Goal: Transaction & Acquisition: Purchase product/service

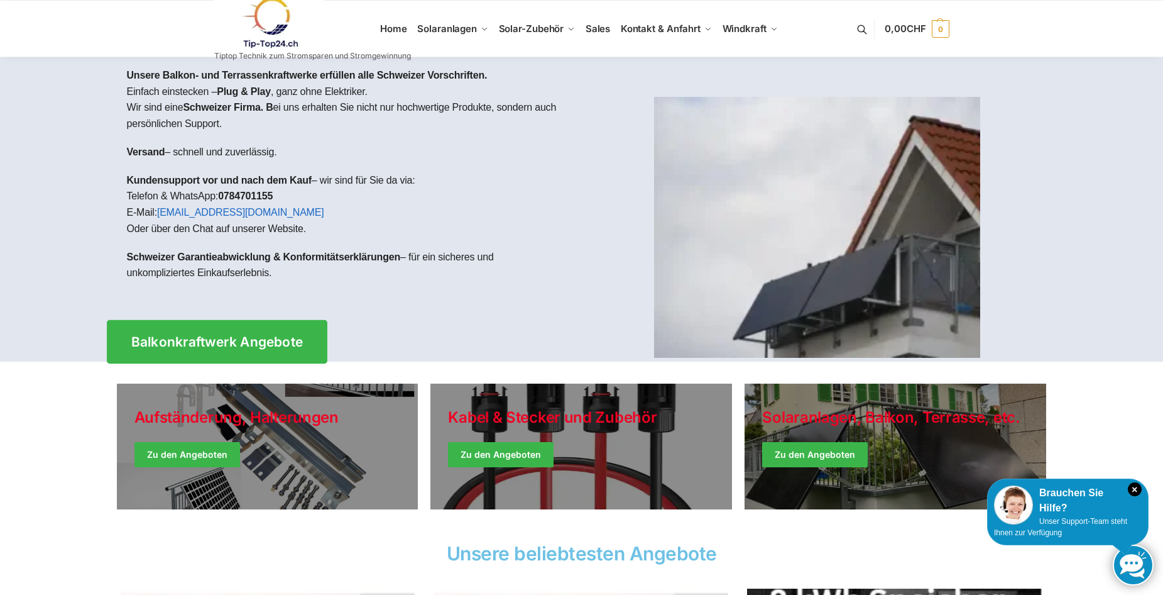
click at [242, 339] on span "Balkonkraftwerk Angebote" at bounding box center [217, 341] width 172 height 13
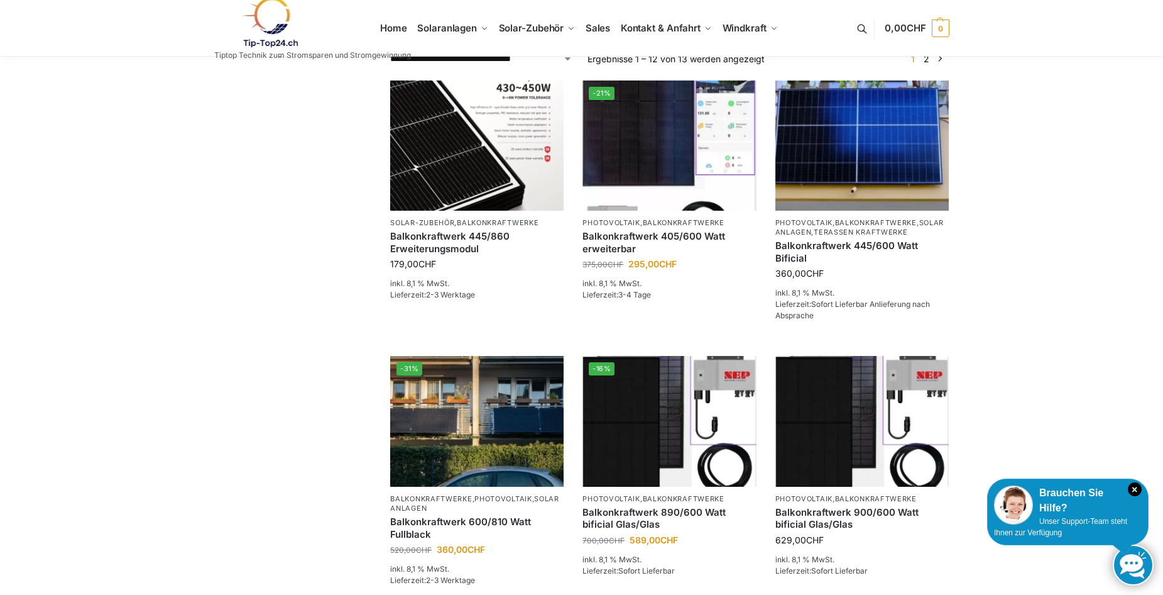
scroll to position [314, 0]
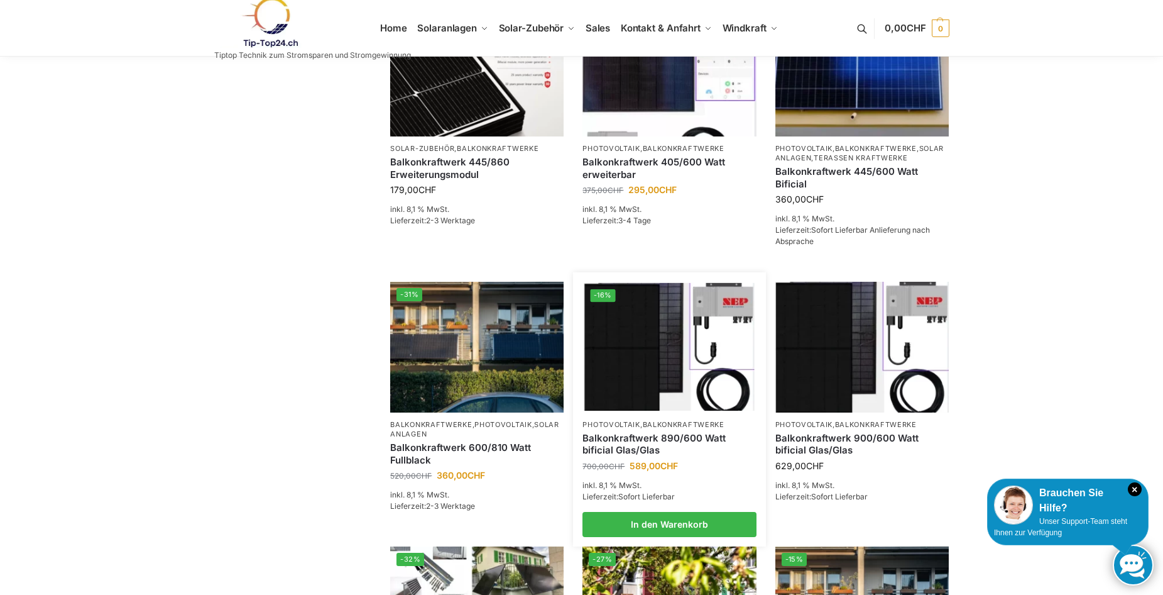
click at [656, 348] on img at bounding box center [670, 347] width 170 height 128
